Goal: Information Seeking & Learning: Check status

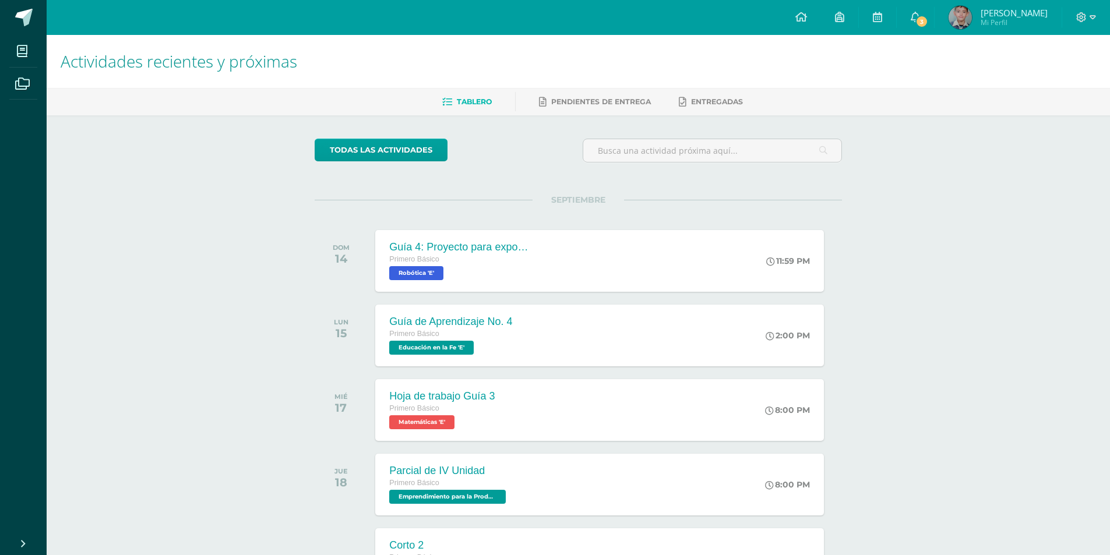
click at [1076, 20] on div at bounding box center [1087, 17] width 48 height 35
click at [1079, 19] on icon at bounding box center [1082, 17] width 10 height 10
click at [1052, 79] on span "Cerrar sesión" at bounding box center [1057, 79] width 52 height 11
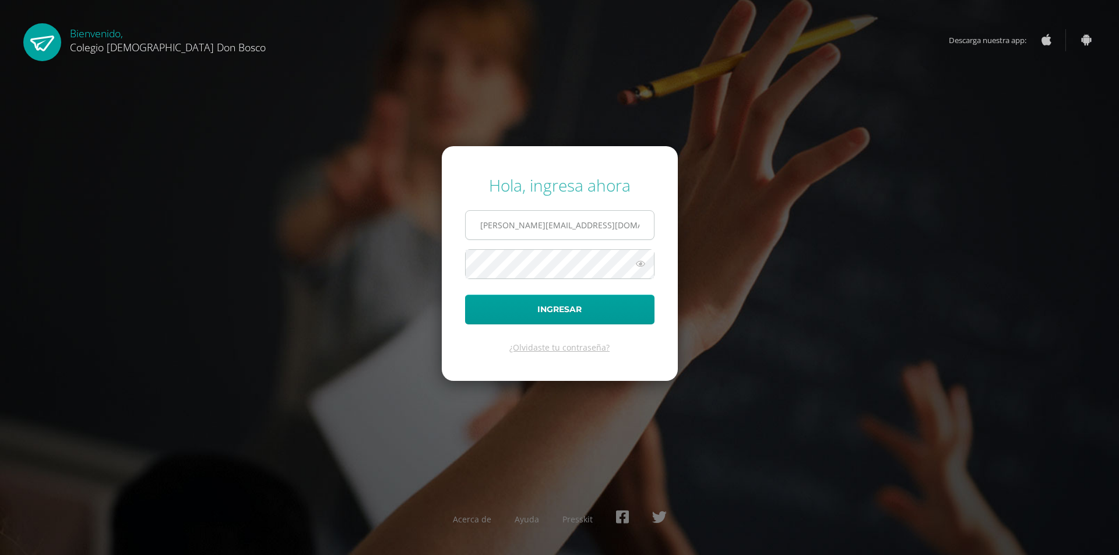
click at [602, 236] on input "[PERSON_NAME][EMAIL_ADDRESS][DOMAIN_NAME]" at bounding box center [560, 225] width 188 height 29
type input "[PERSON_NAME][EMAIL_ADDRESS][DOMAIN_NAME]"
click at [544, 305] on button "Ingresar" at bounding box center [559, 310] width 189 height 30
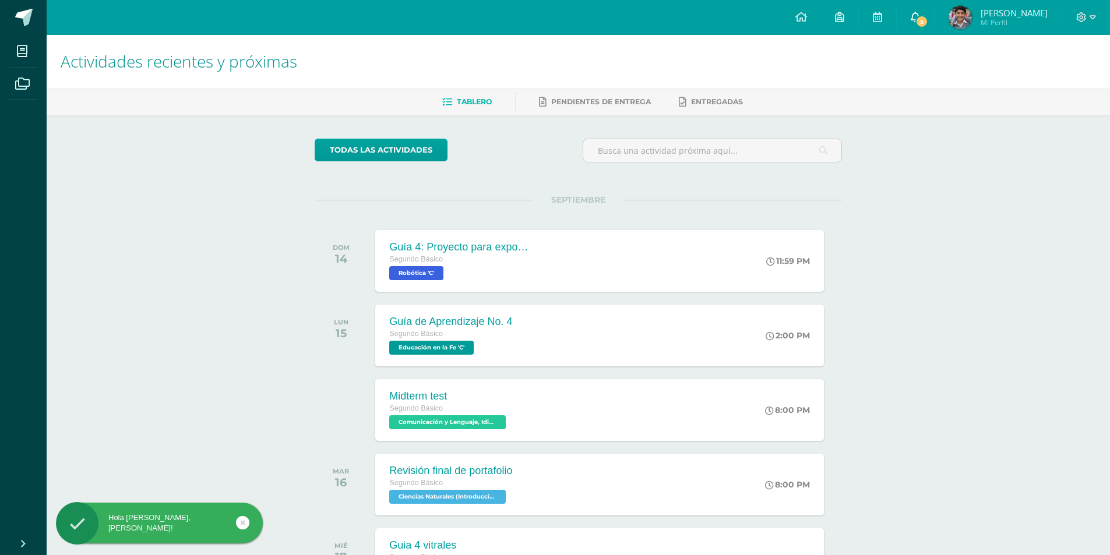
click at [920, 13] on icon at bounding box center [915, 17] width 9 height 10
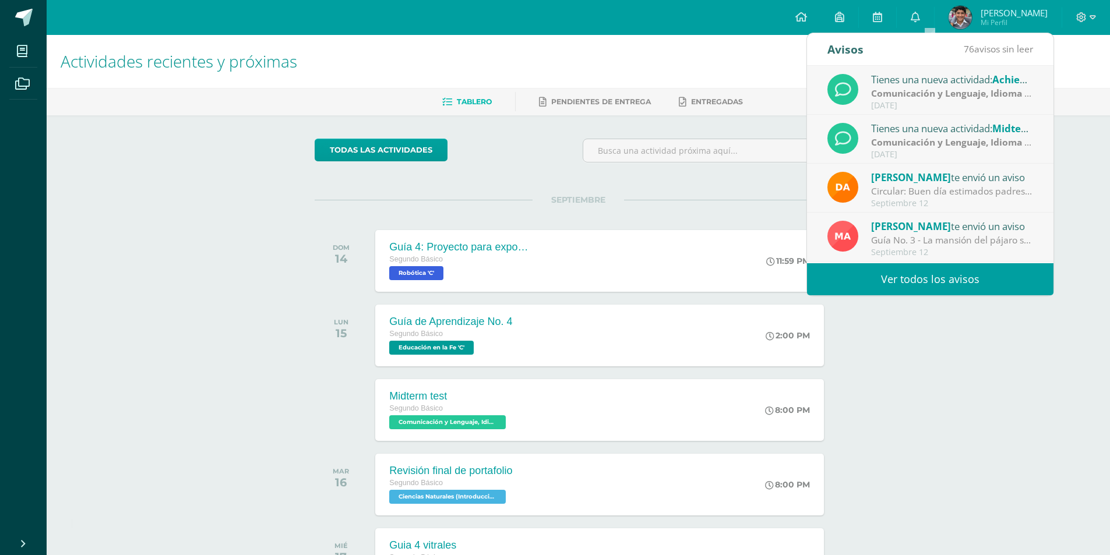
click at [941, 148] on strong "Comunicación y Lenguaje, Idioma Extranjero Inglés" at bounding box center [986, 142] width 230 height 13
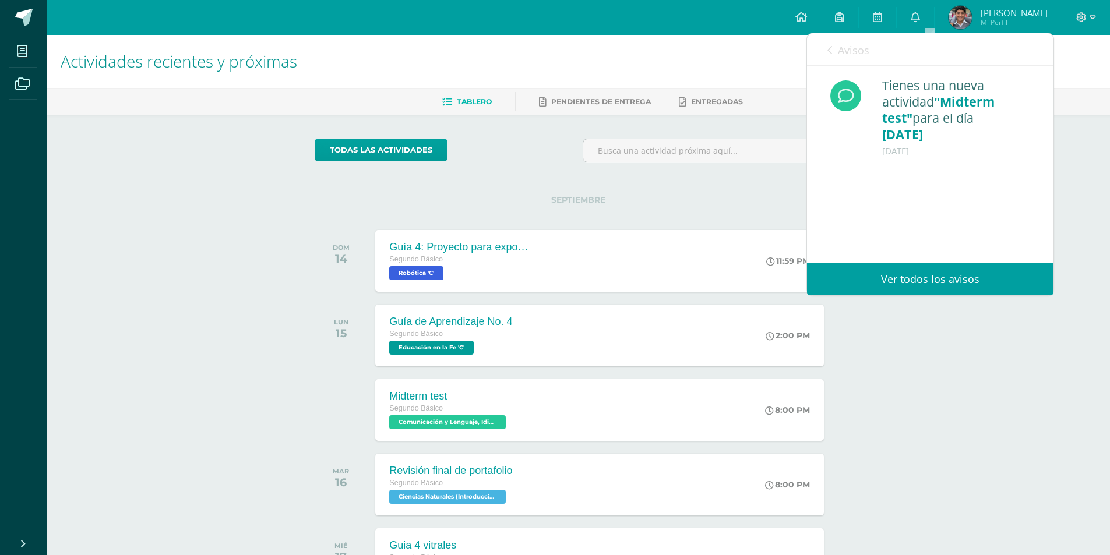
click at [856, 45] on span "Avisos" at bounding box center [853, 50] width 31 height 14
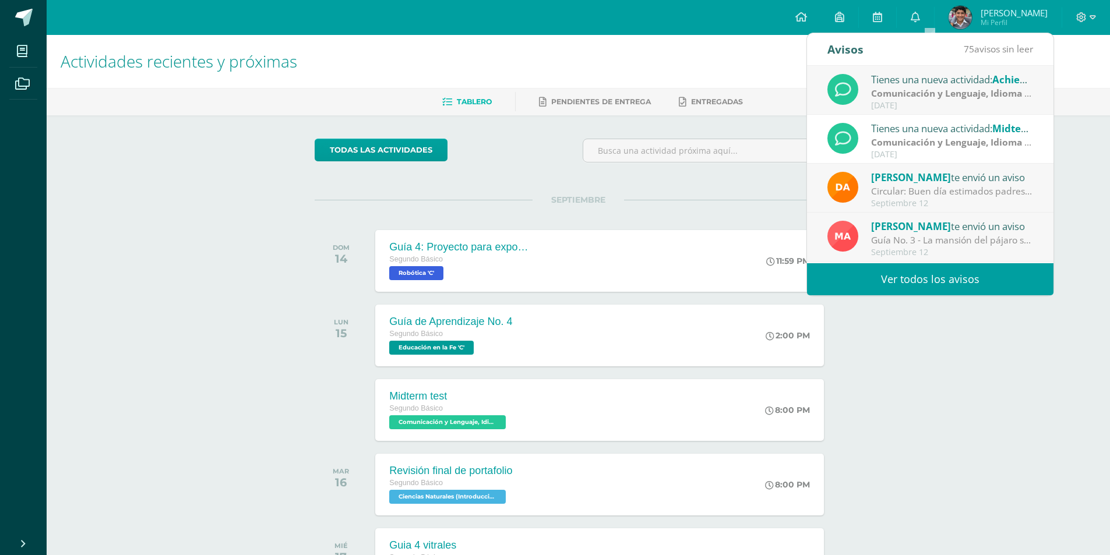
click at [922, 211] on div "Oscar Mazariegos te envió un aviso Circular: Buen día estimados padres de famil…" at bounding box center [930, 188] width 247 height 49
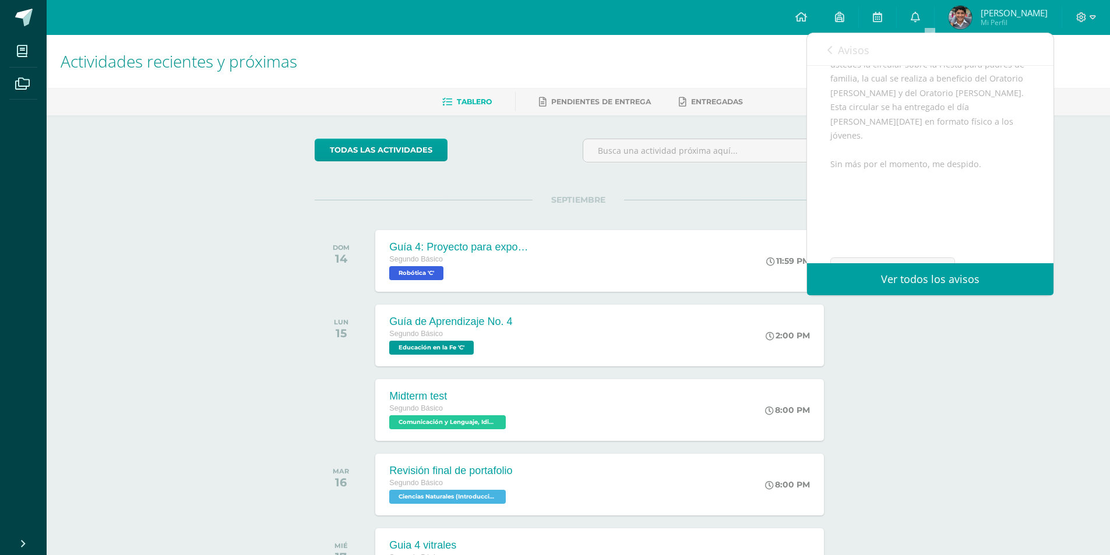
scroll to position [215, 0]
click at [913, 214] on div "Buen día estimados padres de familia, por este medio les envío un cordial salud…" at bounding box center [931, 105] width 200 height 294
click at [914, 218] on span "Archivo Adjunto" at bounding box center [900, 227] width 80 height 22
